Goal: Information Seeking & Learning: Learn about a topic

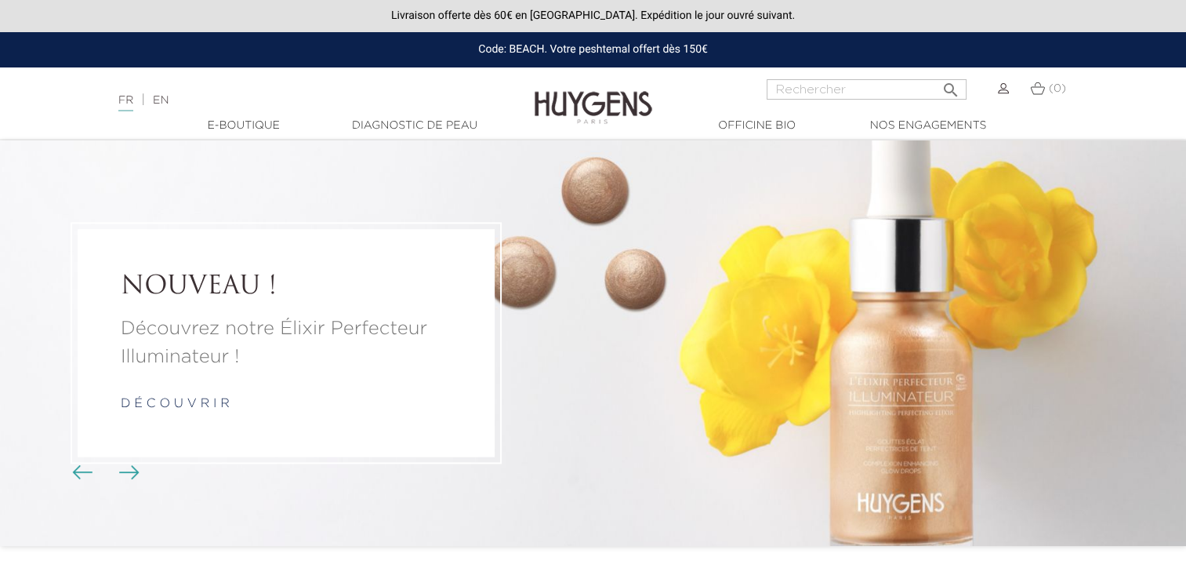
click at [191, 405] on link "d é c o u v r i r" at bounding box center [175, 404] width 109 height 13
